Goal: Transaction & Acquisition: Purchase product/service

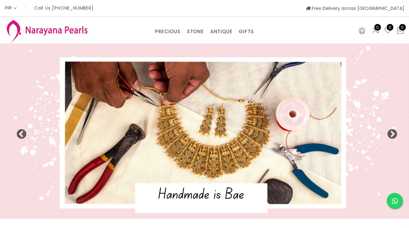
select select "INR"
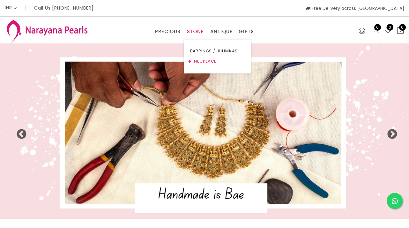
click at [201, 62] on link "NECKLACE" at bounding box center [217, 61] width 54 height 10
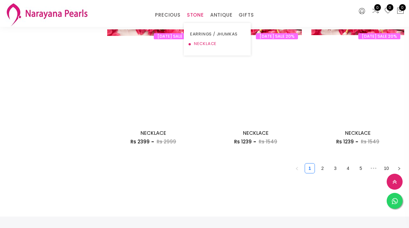
scroll to position [818, 0]
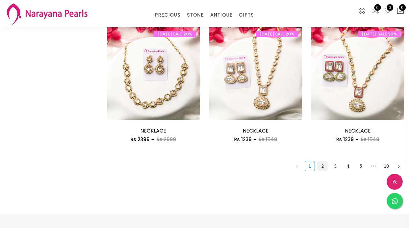
click at [323, 169] on link "2" at bounding box center [323, 166] width 10 height 10
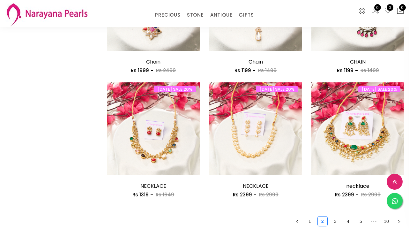
scroll to position [767, 0]
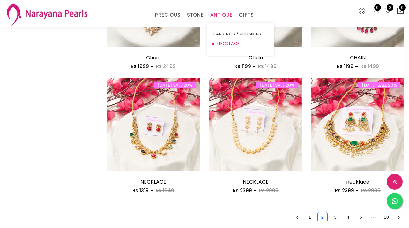
click at [224, 42] on link "NECKLACE" at bounding box center [241, 44] width 54 height 10
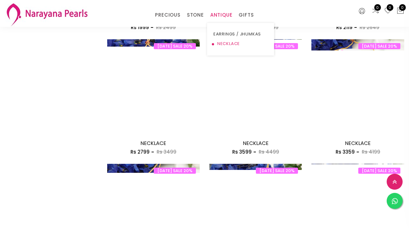
scroll to position [603, 0]
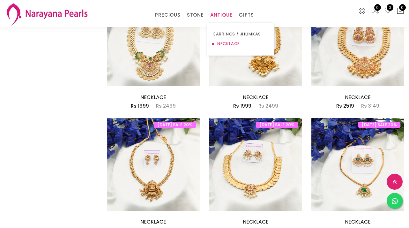
click at [224, 42] on link "NECKLACE" at bounding box center [241, 44] width 54 height 10
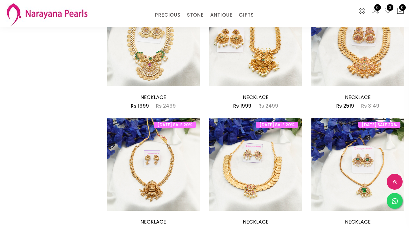
scroll to position [688, 0]
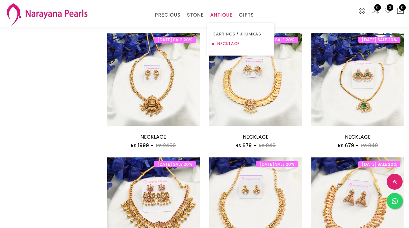
click at [225, 43] on link "NECKLACE" at bounding box center [241, 44] width 54 height 10
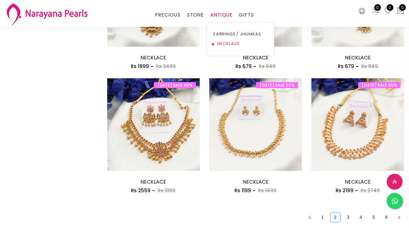
click at [225, 43] on link "NECKLACE" at bounding box center [241, 44] width 54 height 10
click at [313, 177] on h3 "NECKLACE" at bounding box center [358, 182] width 93 height 10
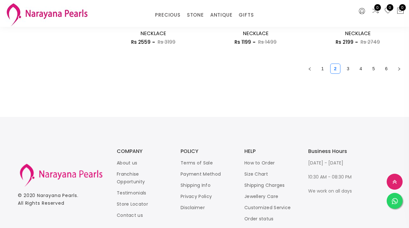
scroll to position [944, 0]
